Goal: Check status: Check status

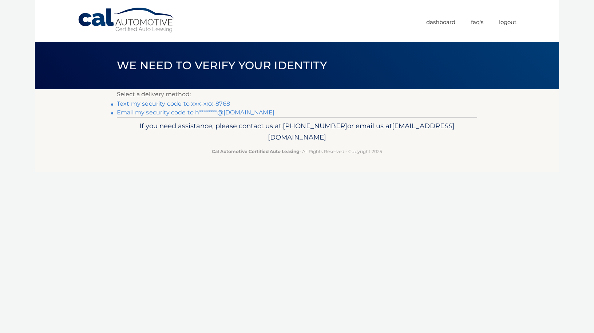
click at [175, 107] on link "Text my security code to xxx-xxx-8768" at bounding box center [173, 103] width 113 height 7
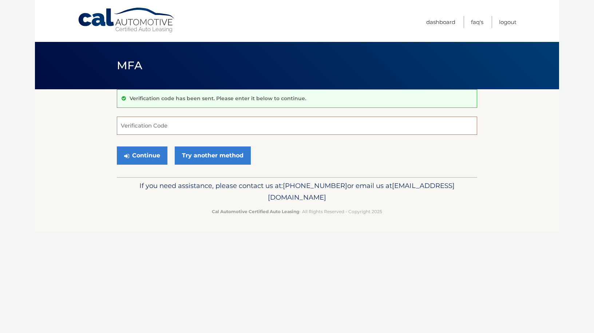
click at [168, 131] on input "Verification Code" at bounding box center [297, 125] width 360 height 18
type input "980931"
click at [143, 159] on button "Continue" at bounding box center [142, 155] width 51 height 18
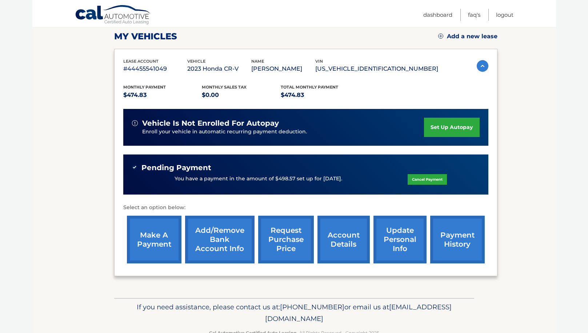
scroll to position [120, 0]
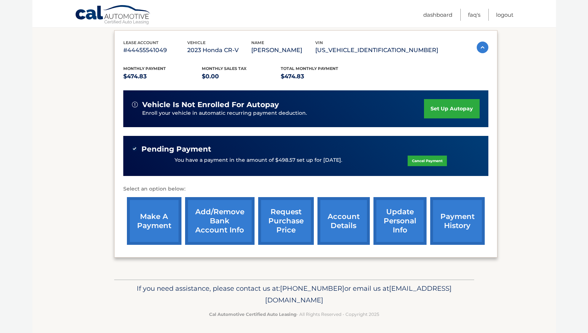
click at [468, 226] on link "payment history" at bounding box center [457, 221] width 55 height 48
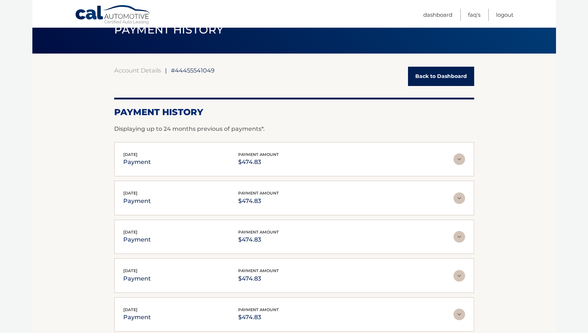
scroll to position [34, 0]
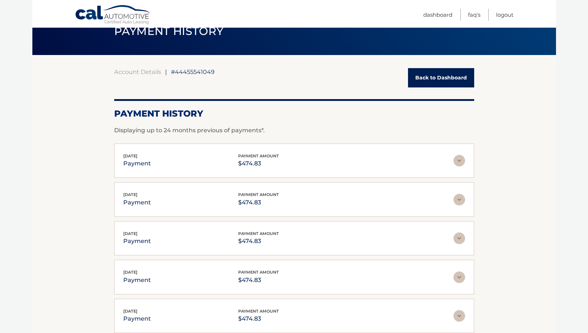
click at [460, 164] on img at bounding box center [460, 161] width 12 height 12
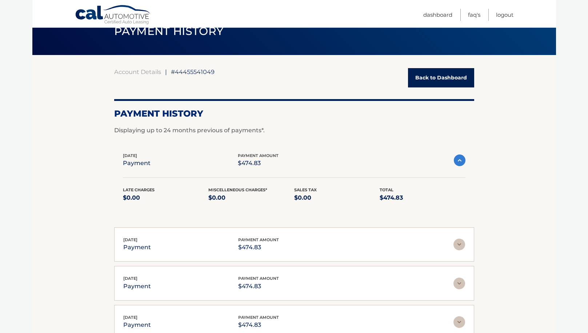
click at [460, 164] on img at bounding box center [460, 160] width 12 height 12
